Goal: Use online tool/utility: Utilize a website feature to perform a specific function

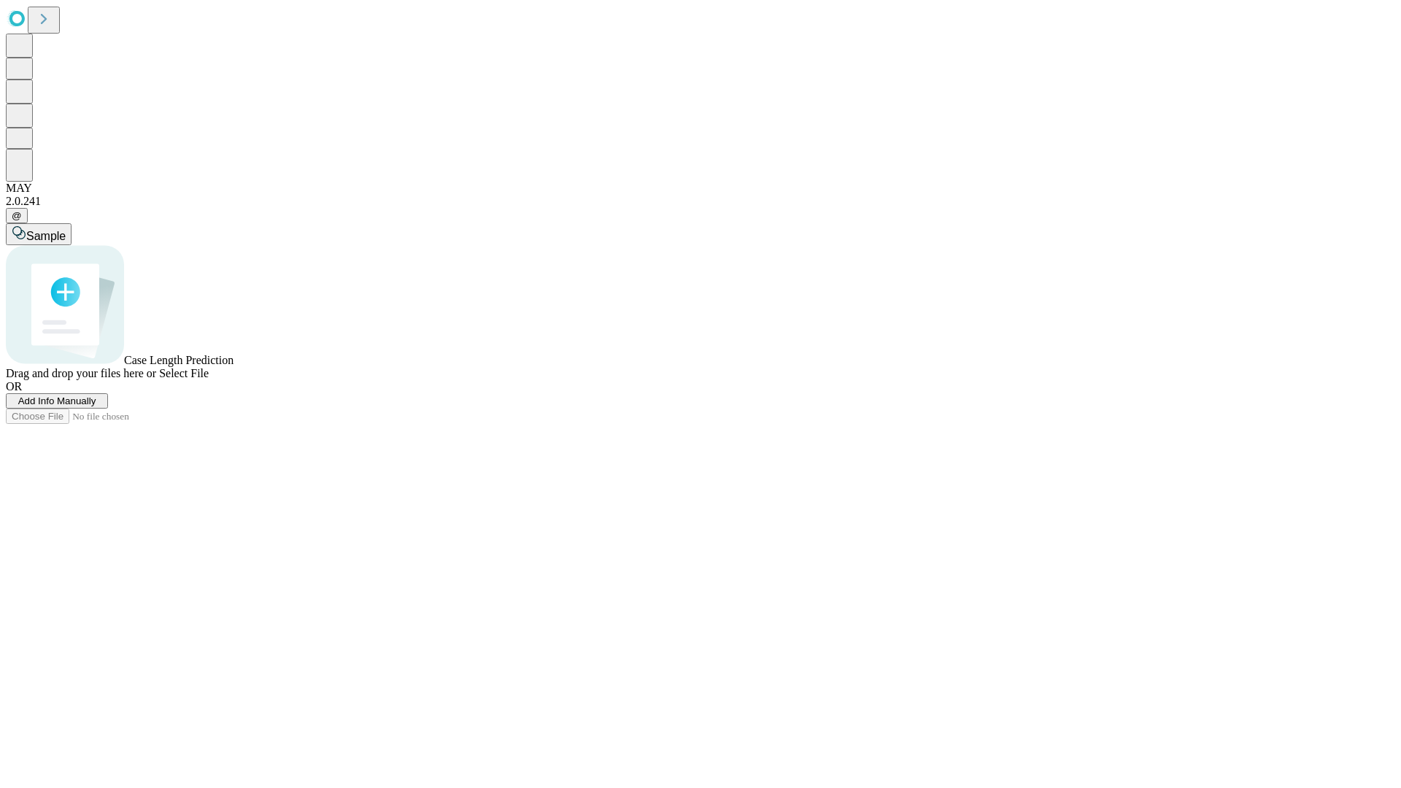
click at [96, 406] on span "Add Info Manually" at bounding box center [57, 400] width 78 height 11
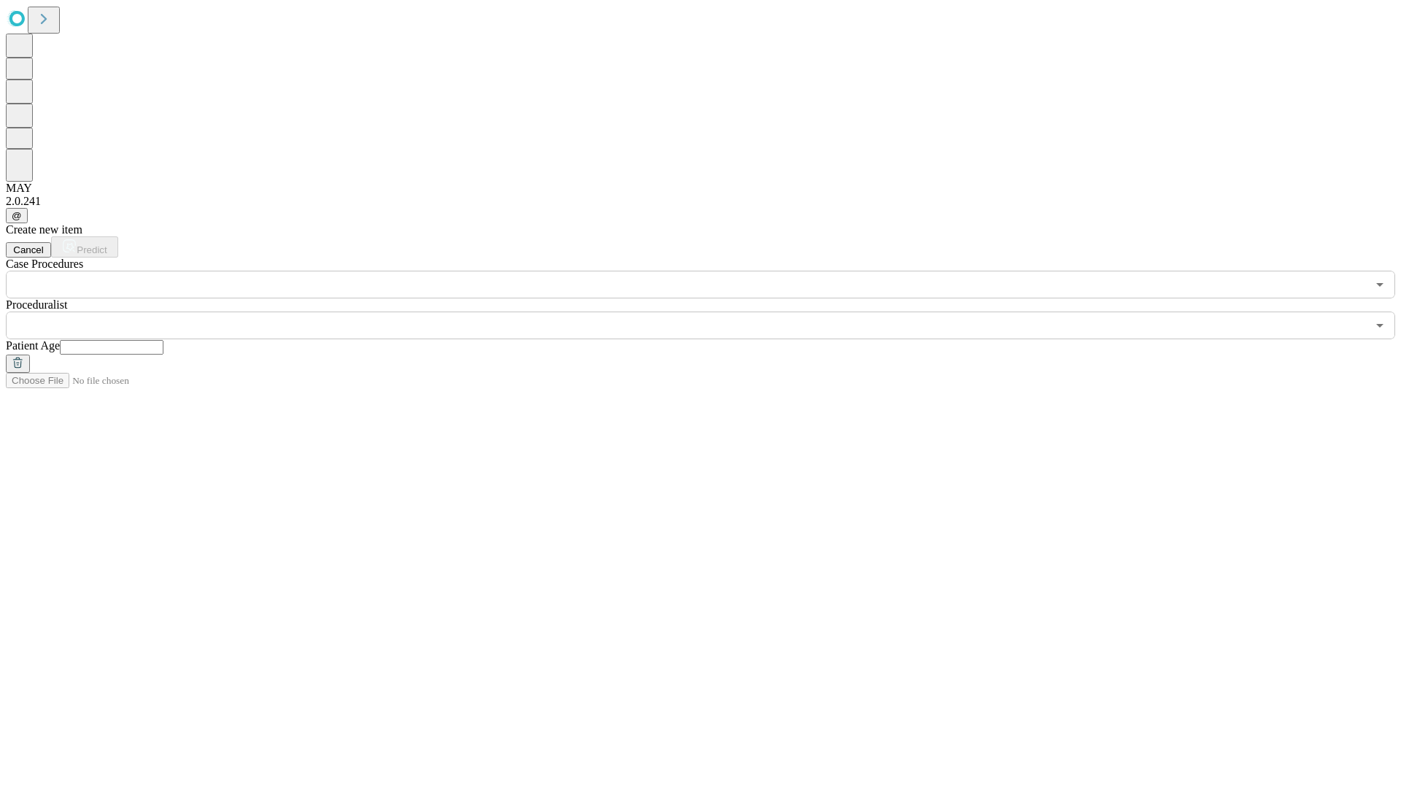
click at [163, 340] on input "text" at bounding box center [112, 347] width 104 height 15
type input "**"
click at [711, 312] on input "text" at bounding box center [686, 326] width 1361 height 28
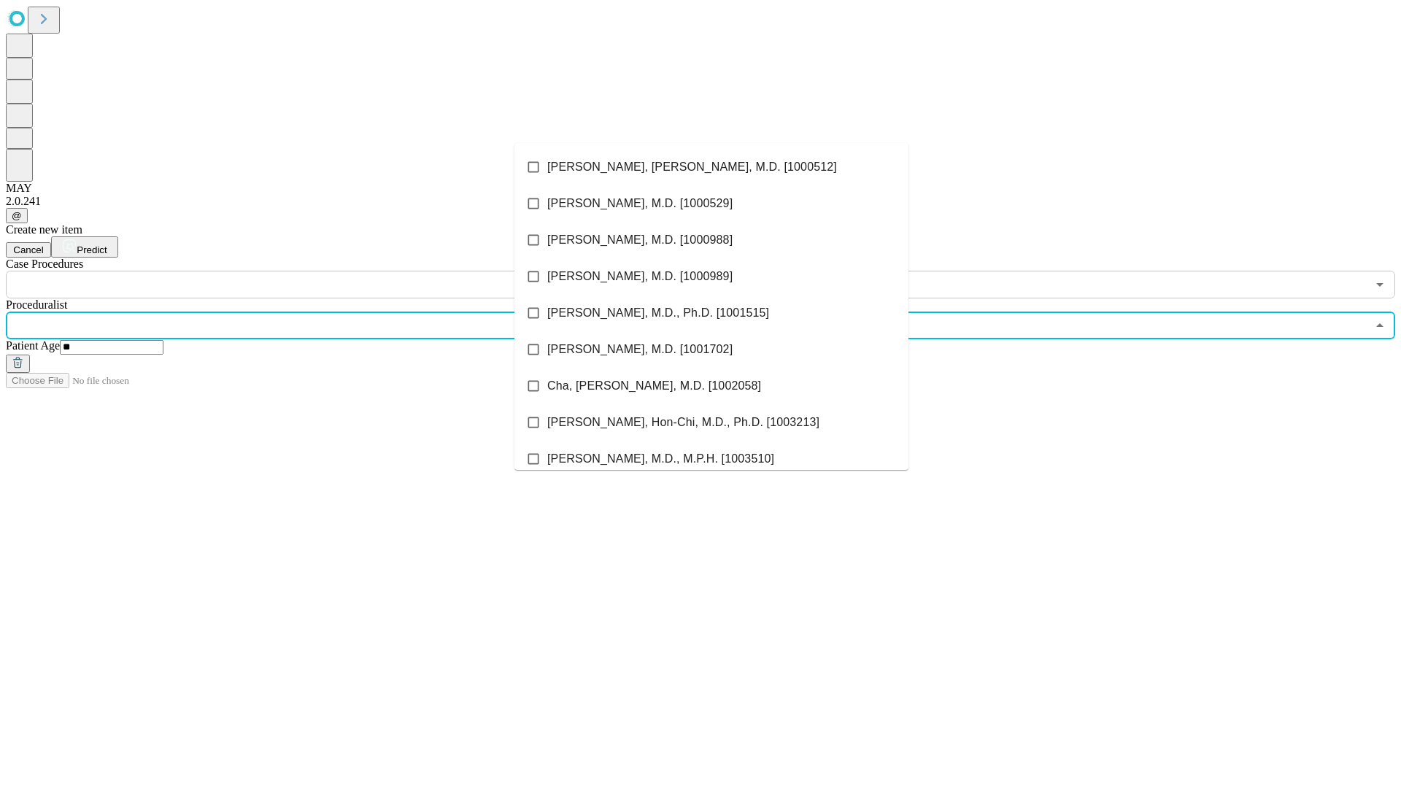
click at [711, 167] on li "[PERSON_NAME], [PERSON_NAME], M.D. [1000512]" at bounding box center [711, 167] width 394 height 36
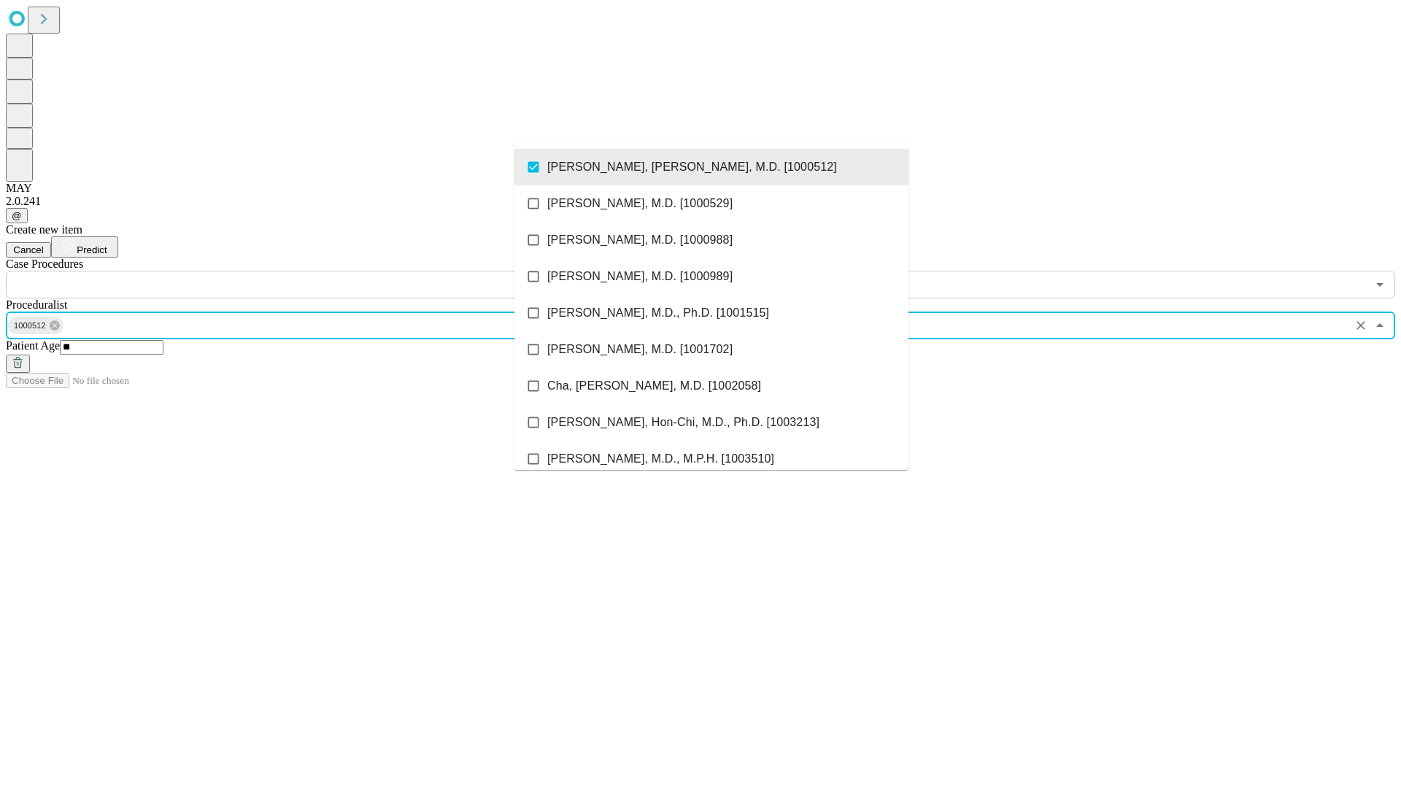
click at [306, 271] on input "text" at bounding box center [686, 285] width 1361 height 28
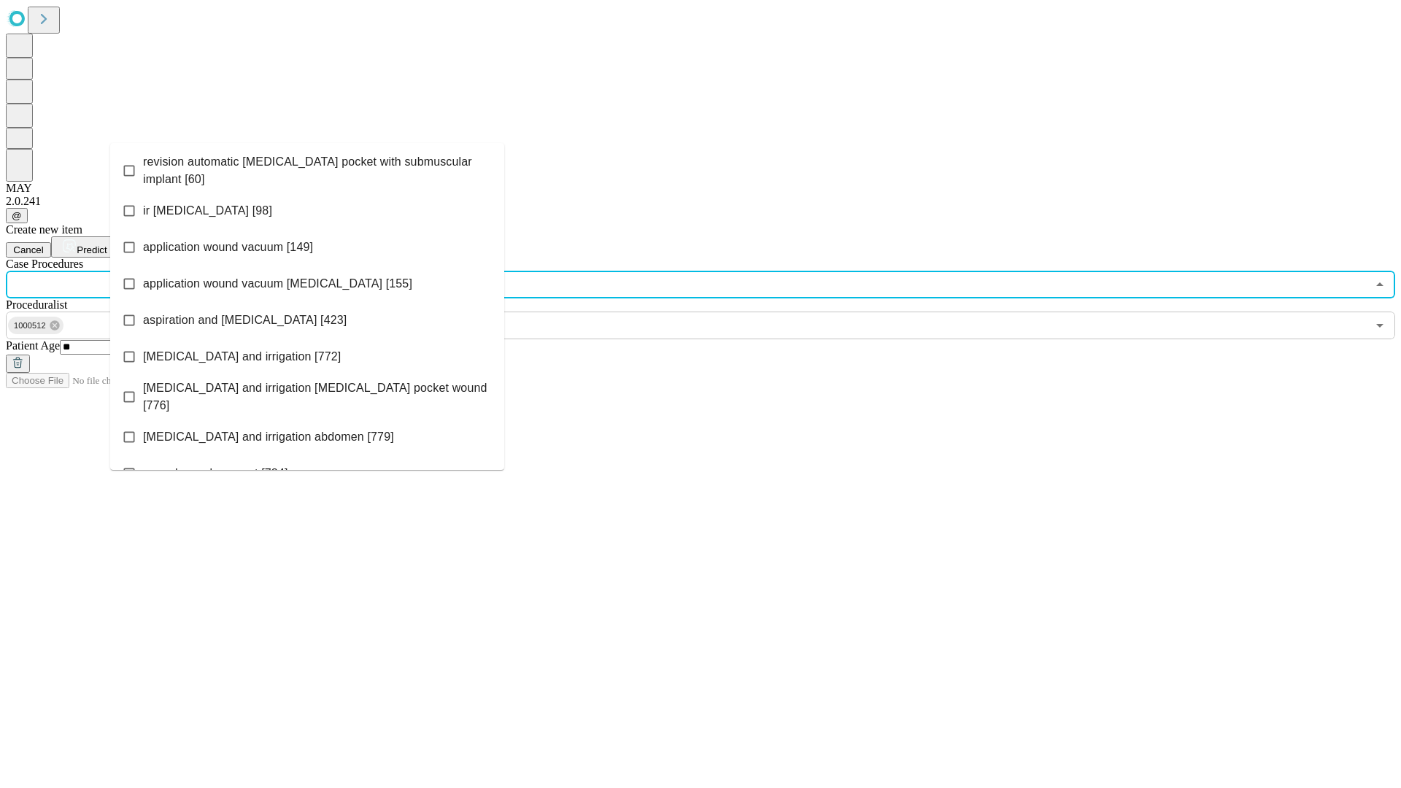
click at [307, 167] on span "revision automatic [MEDICAL_DATA] pocket with submuscular implant [60]" at bounding box center [317, 170] width 349 height 35
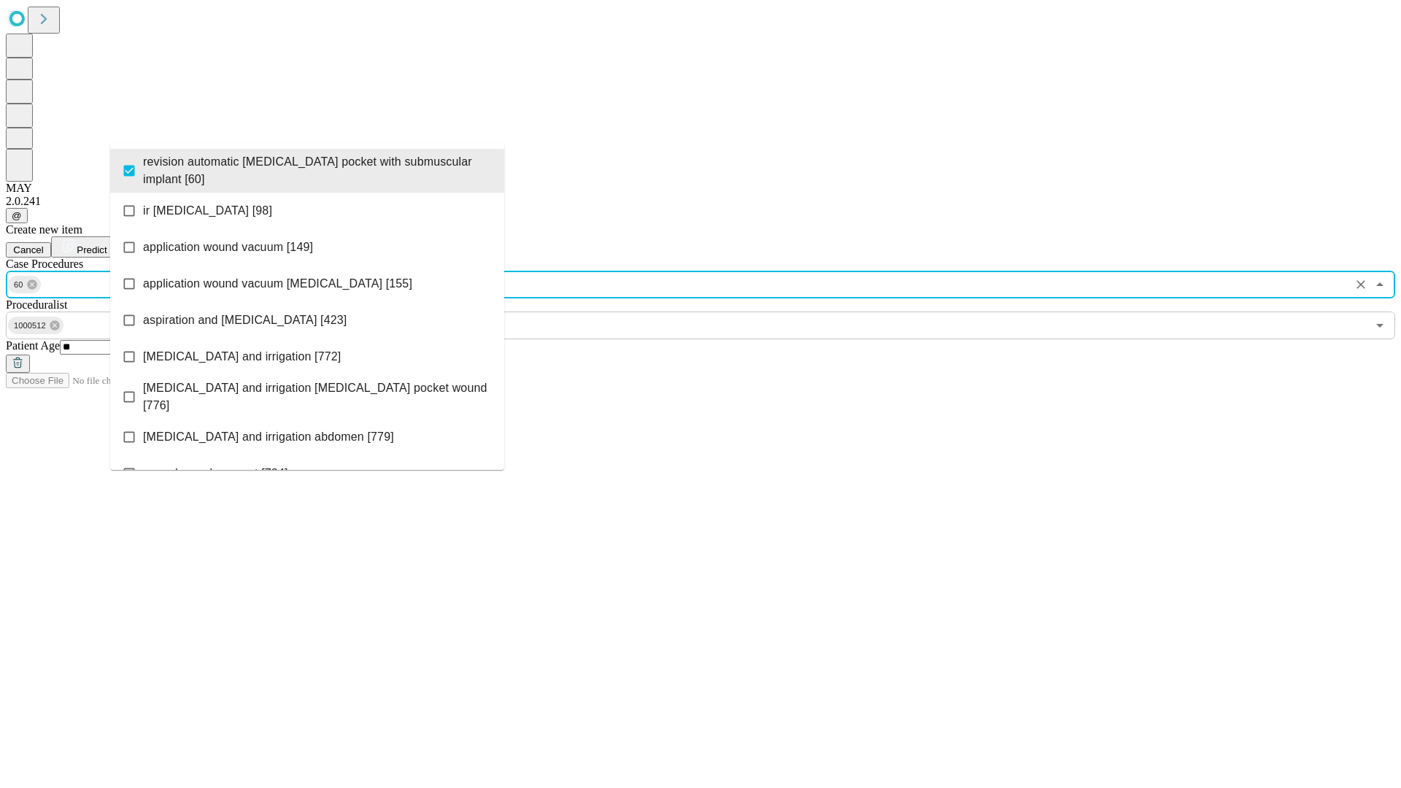
click at [107, 244] on span "Predict" at bounding box center [92, 249] width 30 height 11
